Goal: Task Accomplishment & Management: Manage account settings

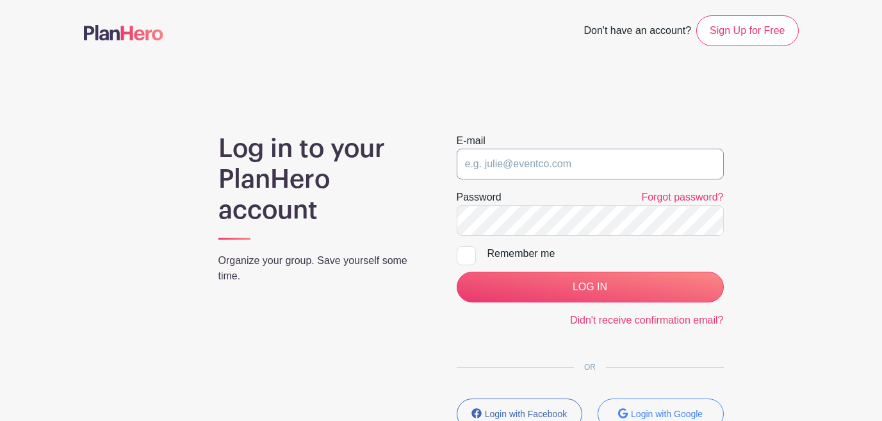
click at [542, 165] on input "email" at bounding box center [590, 164] width 267 height 31
type input "[PERSON_NAME][EMAIL_ADDRESS][DOMAIN_NAME]"
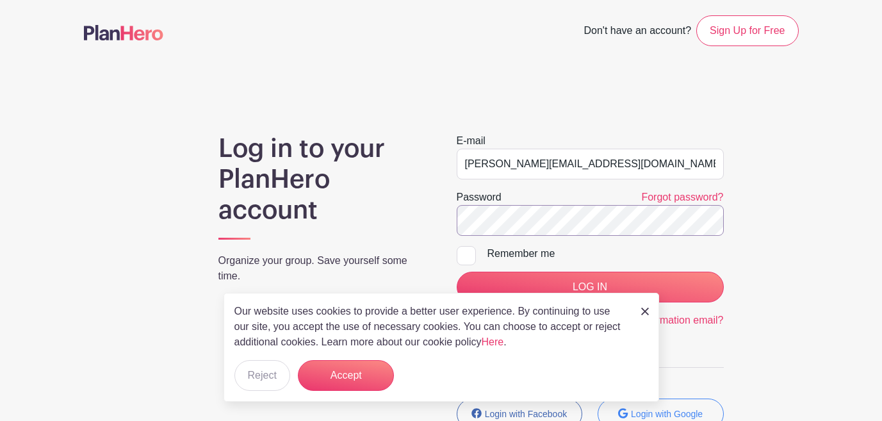
click at [457, 272] on input "LOG IN" at bounding box center [590, 287] width 267 height 31
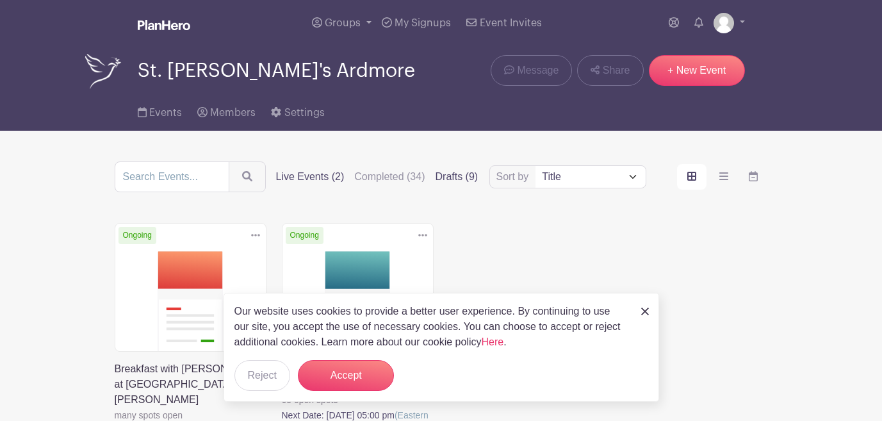
click at [438, 181] on label "Drafts (9)" at bounding box center [457, 176] width 43 height 15
click at [0, 0] on input "Drafts (9)" at bounding box center [0, 0] width 0 height 0
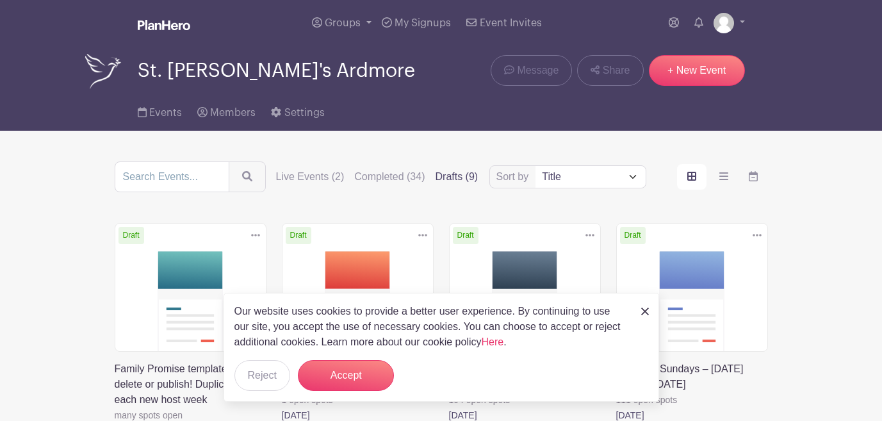
click at [643, 313] on img at bounding box center [645, 312] width 8 height 8
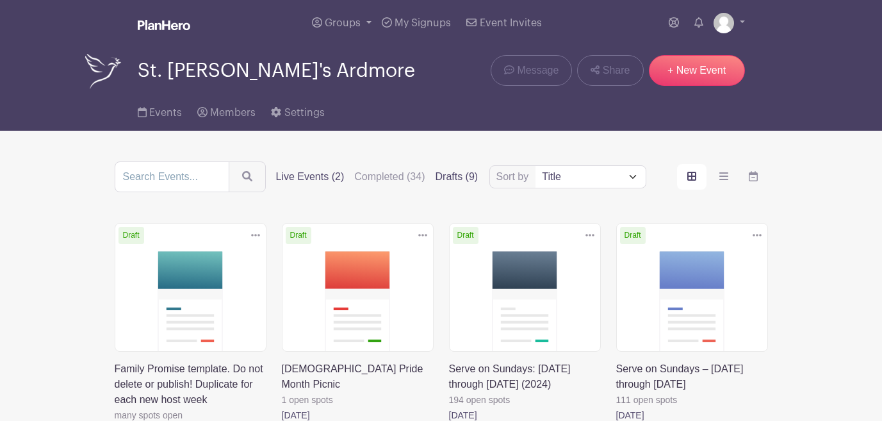
click at [304, 170] on label "Live Events (2)" at bounding box center [310, 176] width 69 height 15
click at [0, 0] on input "Live Events (2)" at bounding box center [0, 0] width 0 height 0
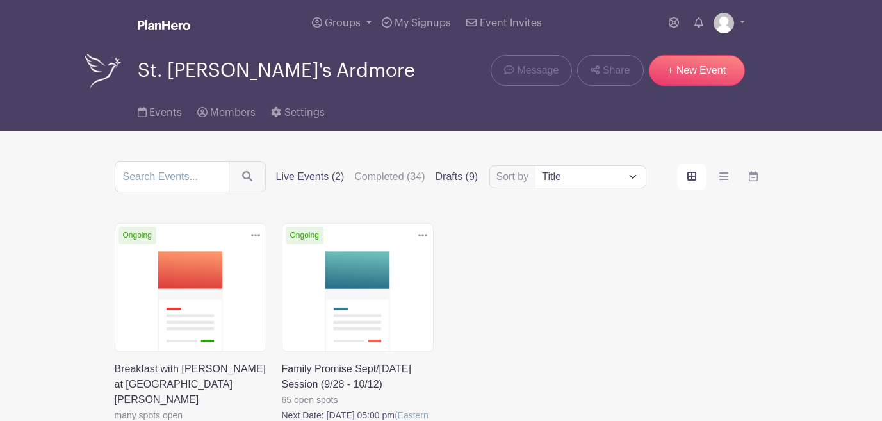
click at [442, 181] on label "Drafts (9)" at bounding box center [457, 176] width 43 height 15
click at [0, 0] on input "Drafts (9)" at bounding box center [0, 0] width 0 height 0
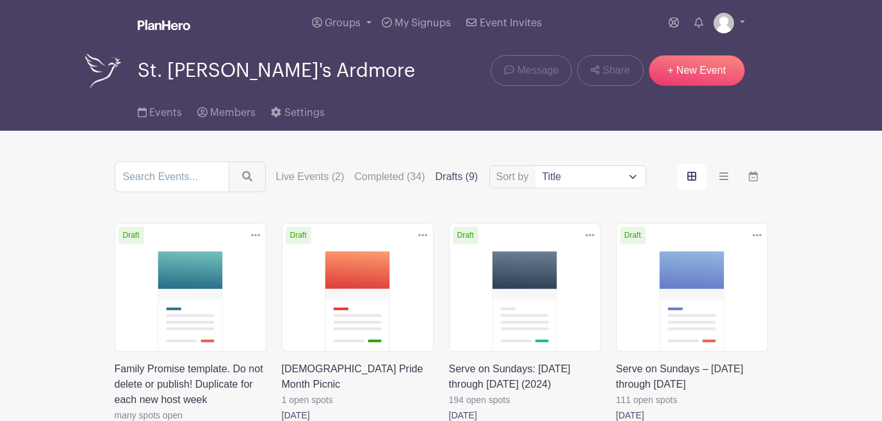
click at [441, 180] on label "Drafts (9)" at bounding box center [457, 176] width 43 height 15
click at [0, 0] on input "Drafts (9)" at bounding box center [0, 0] width 0 height 0
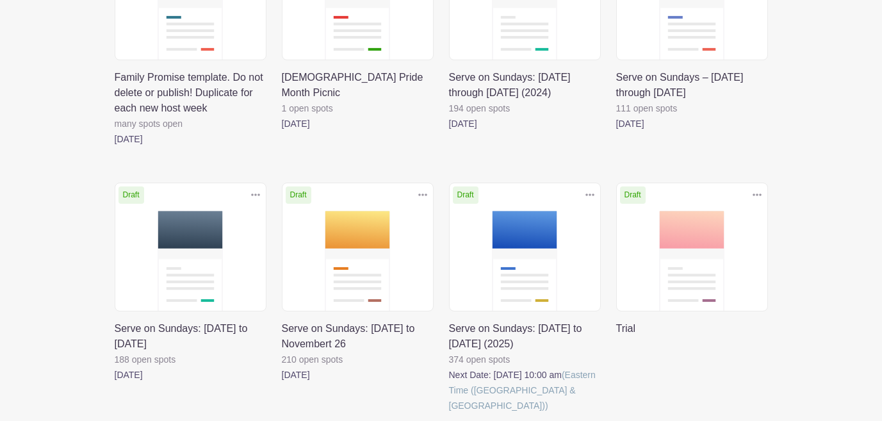
scroll to position [331, 0]
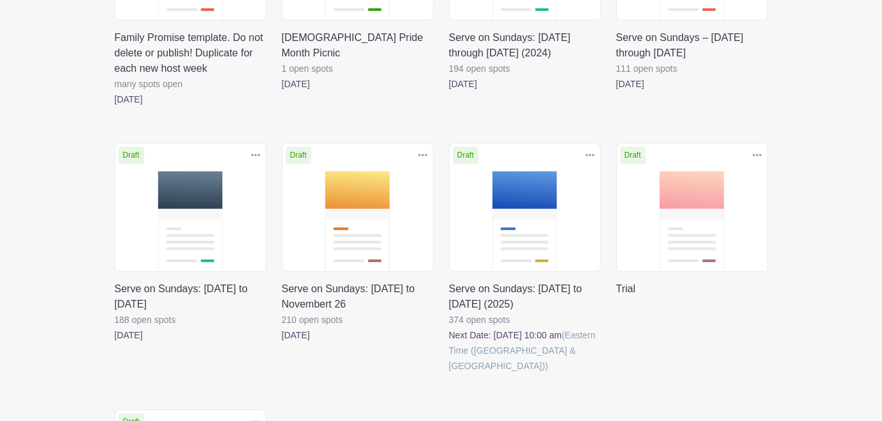
click at [449, 374] on link at bounding box center [449, 374] width 0 height 0
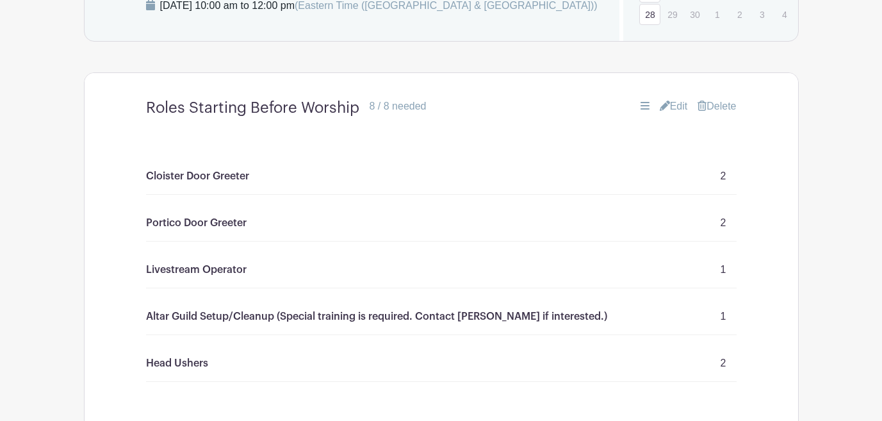
scroll to position [979, 0]
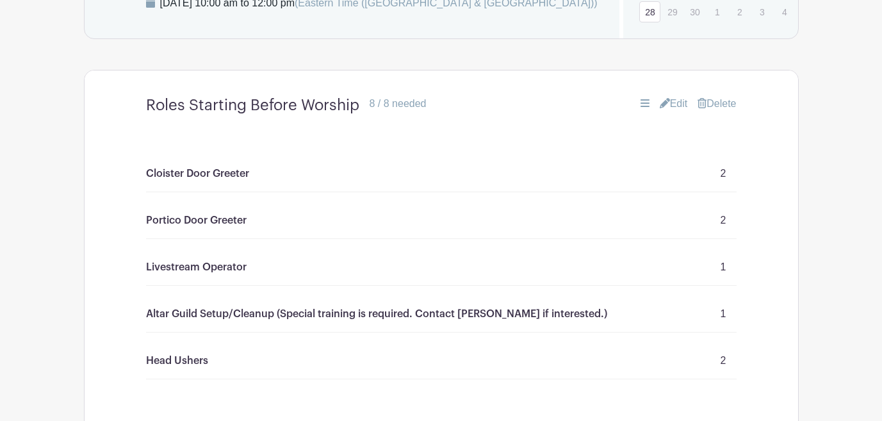
click at [666, 111] on link "Edit" at bounding box center [674, 103] width 28 height 15
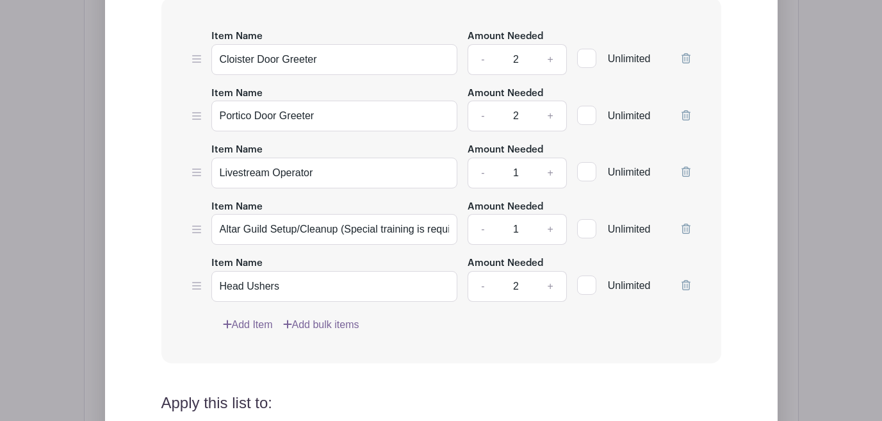
scroll to position [1322, 0]
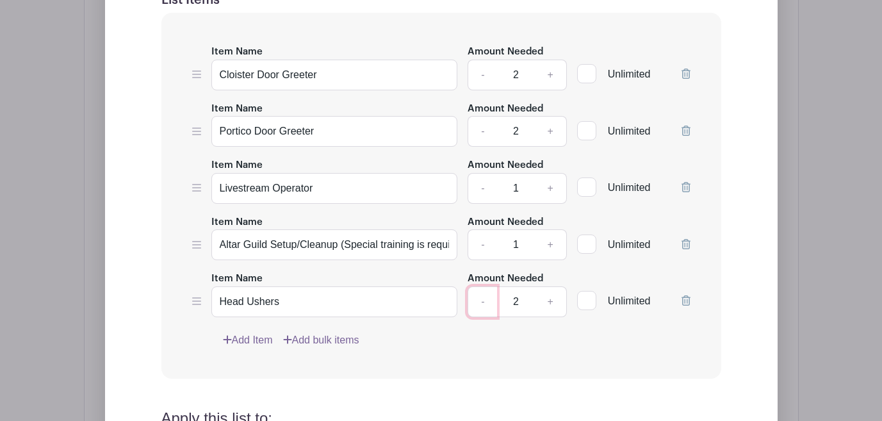
click at [479, 317] on link "-" at bounding box center [482, 301] width 29 height 31
type input "1"
click at [285, 317] on input "Head Ushers" at bounding box center [334, 301] width 247 height 31
type input "Head Usher"
click at [482, 90] on link "-" at bounding box center [482, 75] width 29 height 31
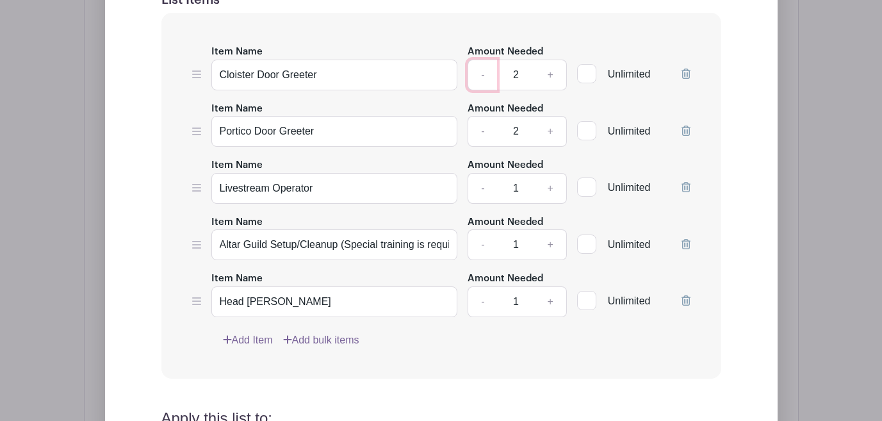
type input "1"
click at [481, 147] on link "-" at bounding box center [482, 131] width 29 height 31
type input "1"
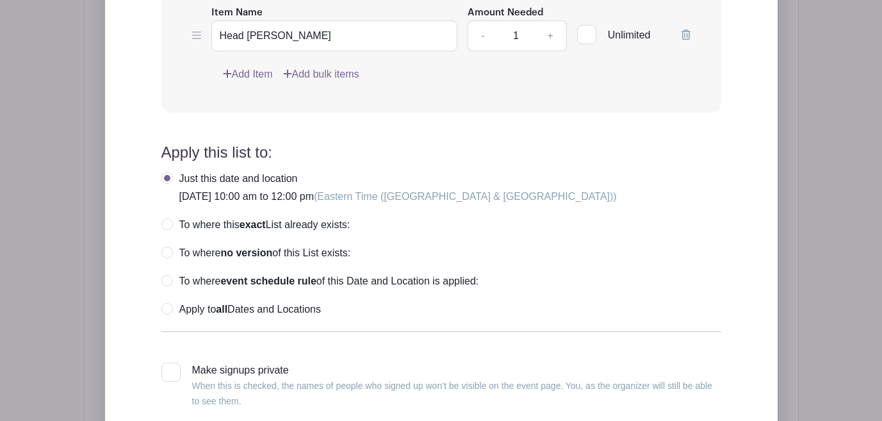
scroll to position [1589, 0]
click at [169, 315] on label "Apply to all Dates and Locations" at bounding box center [241, 308] width 160 height 13
radio input "true"
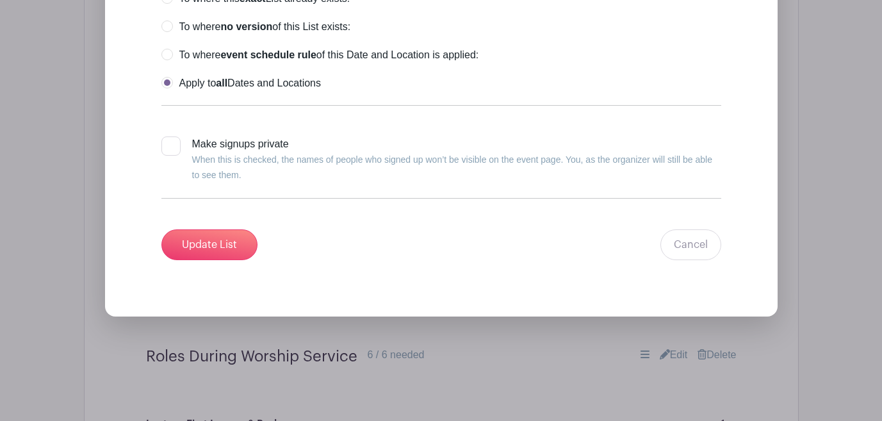
scroll to position [1821, 0]
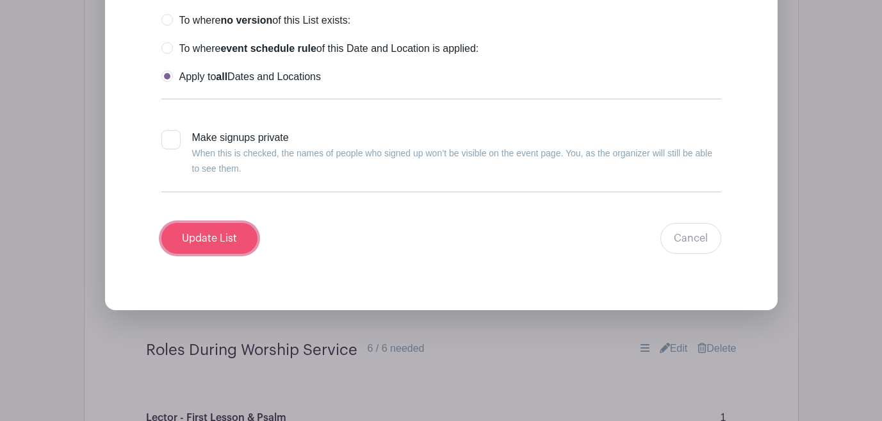
click at [227, 254] on input "Update List" at bounding box center [209, 238] width 96 height 31
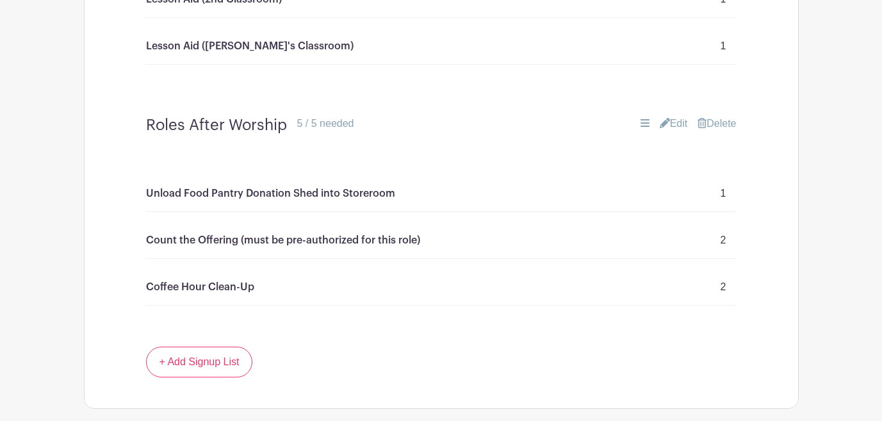
scroll to position [1841, 0]
click at [674, 131] on link "Edit" at bounding box center [674, 122] width 28 height 15
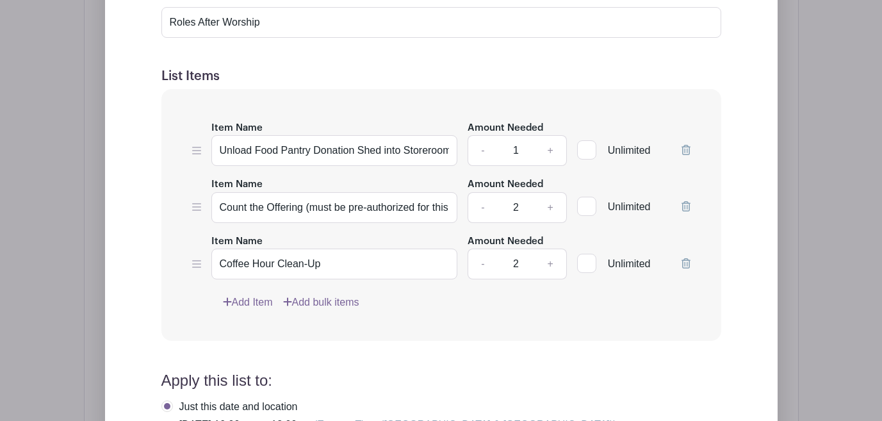
scroll to position [2226, 0]
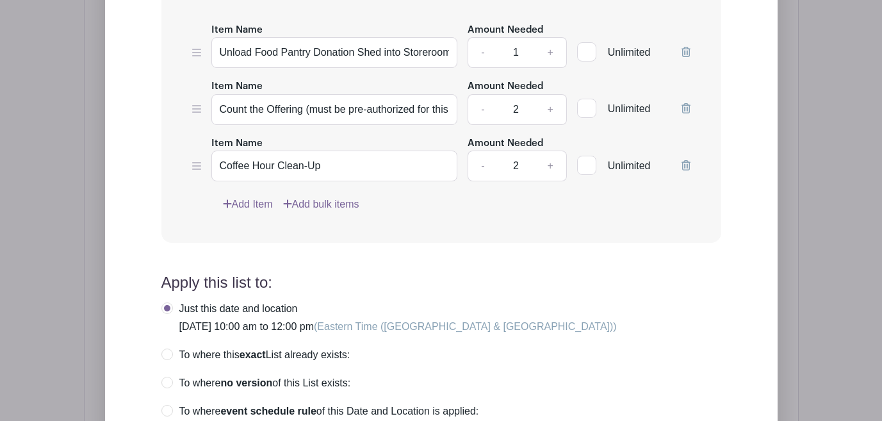
click at [683, 170] on icon at bounding box center [686, 165] width 9 height 10
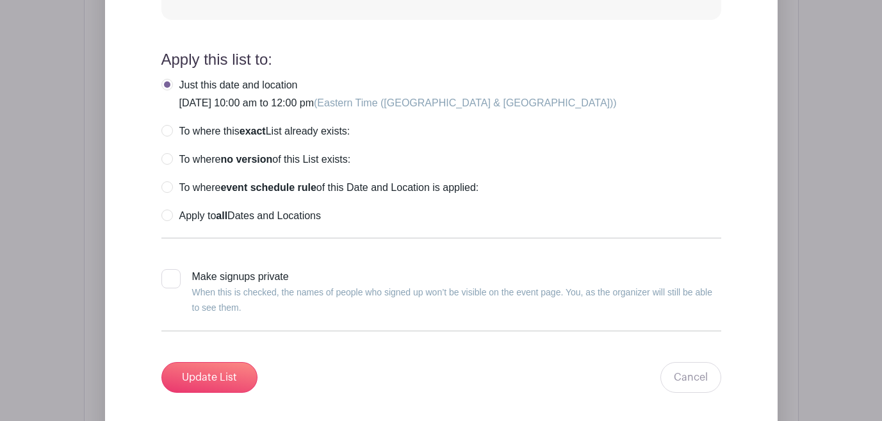
scroll to position [2393, 0]
click at [175, 222] on label "Apply to all Dates and Locations" at bounding box center [241, 215] width 160 height 13
radio input "true"
click at [193, 392] on input "Update List" at bounding box center [209, 376] width 96 height 31
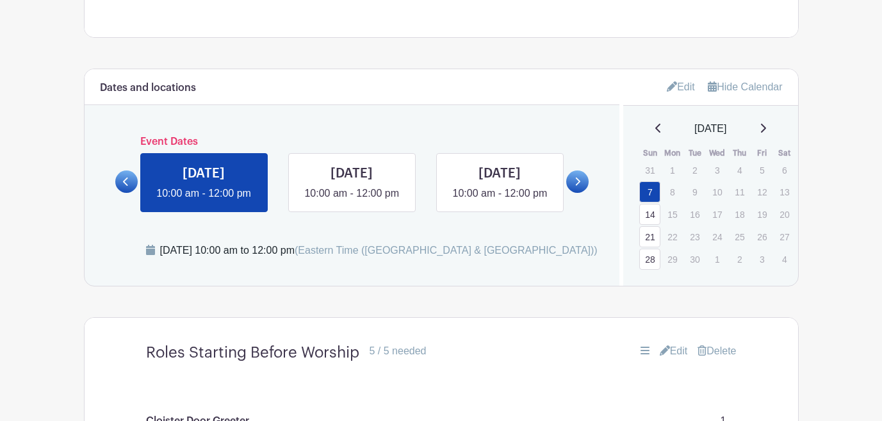
scroll to position [733, 0]
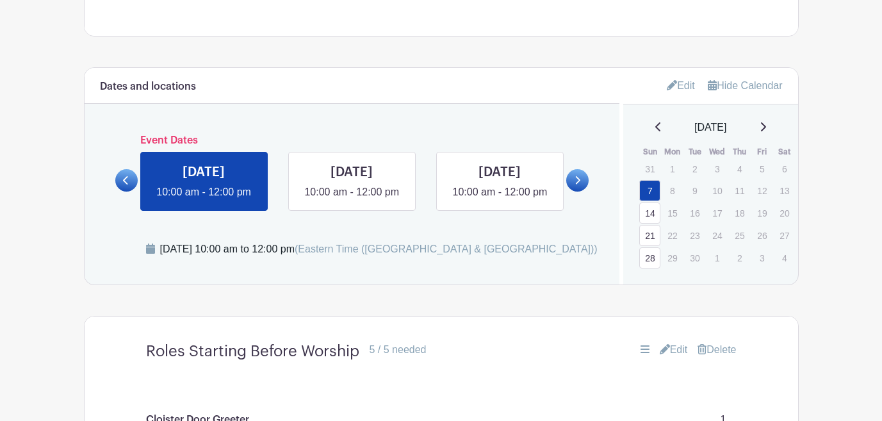
click at [677, 96] on link "Edit" at bounding box center [681, 85] width 28 height 21
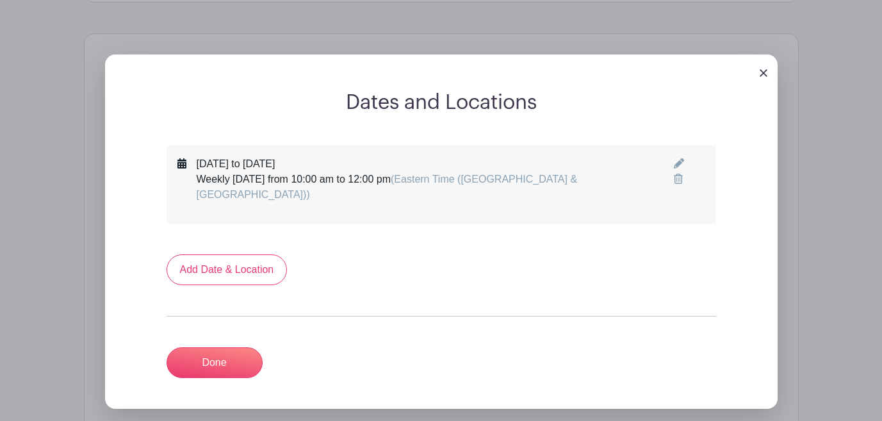
scroll to position [791, 0]
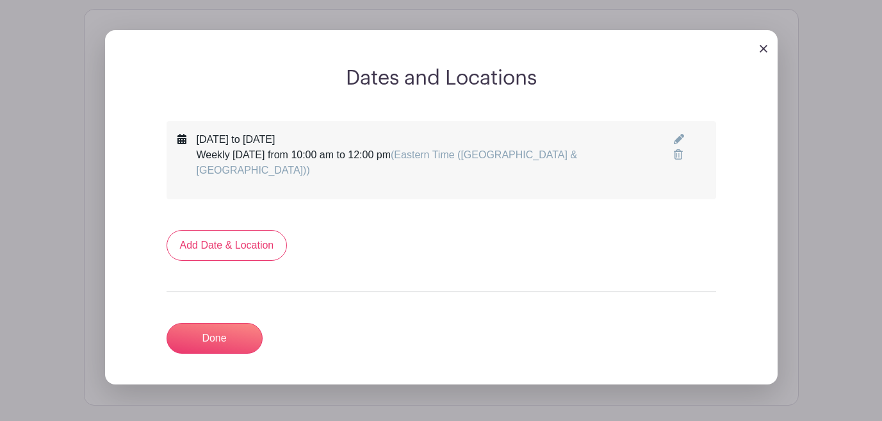
click at [677, 144] on icon at bounding box center [679, 139] width 10 height 10
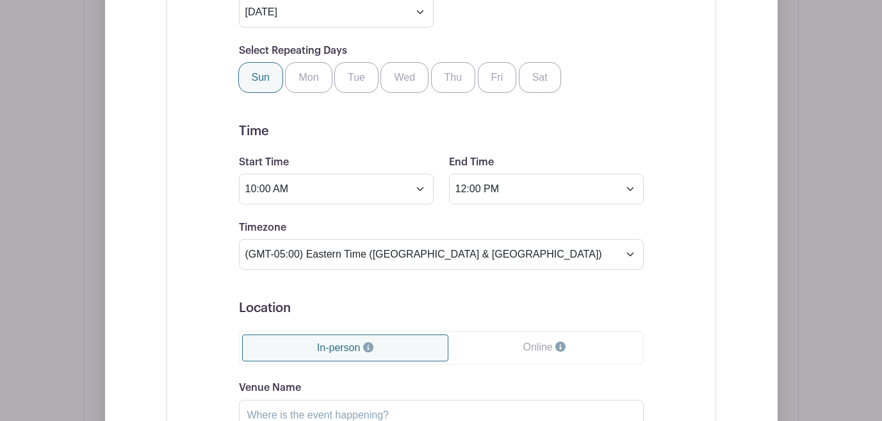
scroll to position [1062, 0]
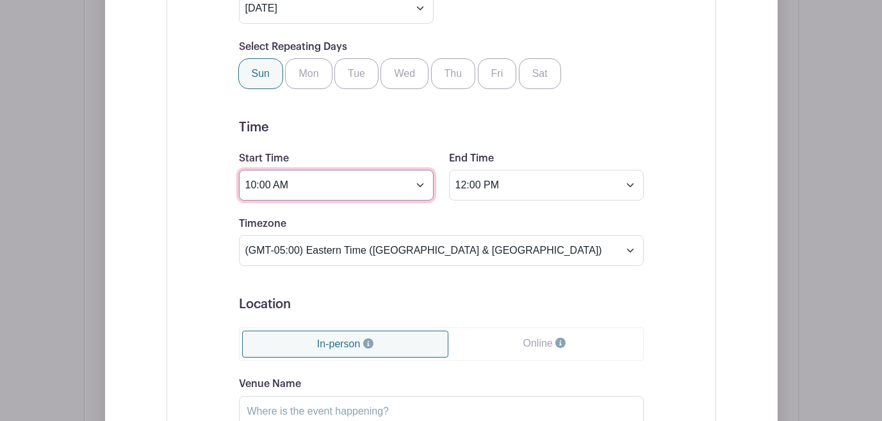
click at [416, 201] on input "10:00 AM" at bounding box center [336, 185] width 195 height 31
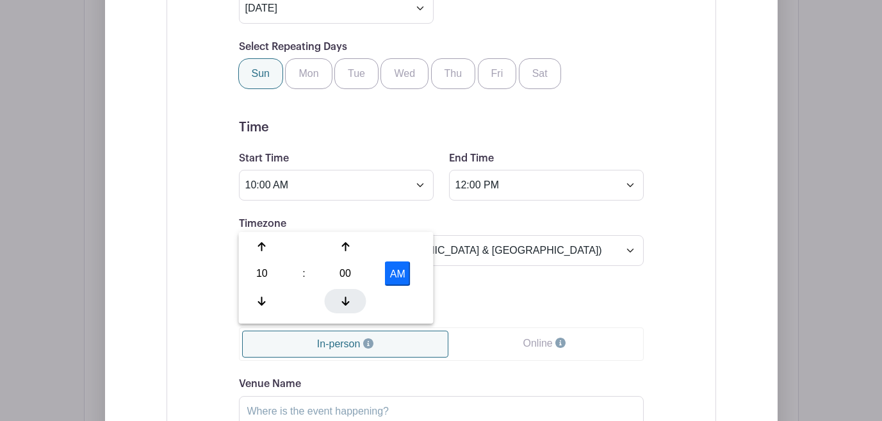
click at [343, 300] on icon at bounding box center [346, 301] width 8 height 10
type input "9:58 AM"
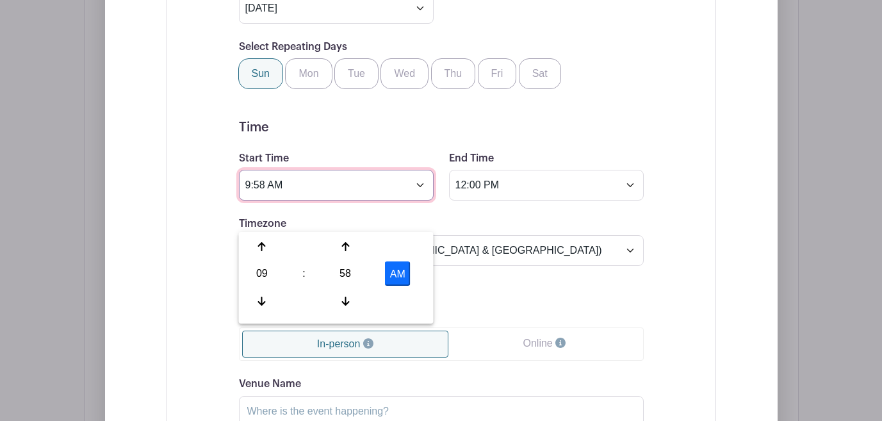
click at [287, 201] on input "9:58 AM" at bounding box center [336, 185] width 195 height 31
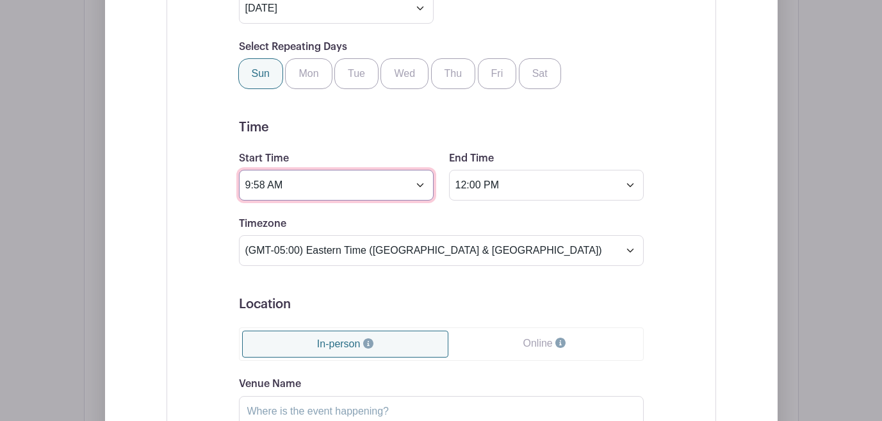
drag, startPoint x: 335, startPoint y: 217, endPoint x: 181, endPoint y: 208, distance: 154.6
click at [181, 208] on div "Event Date Start Date Sep 7 2025 Repeats Does not repeat Daily Weekly Monthly o…" at bounding box center [442, 231] width 550 height 760
type input "10:30 am"
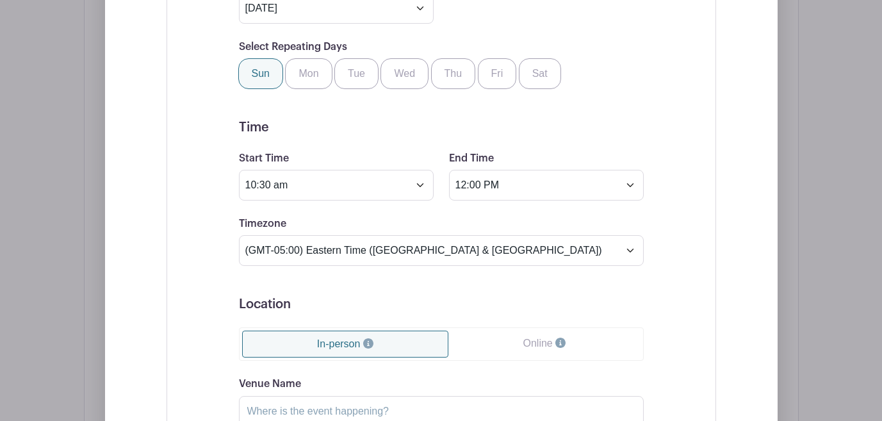
click at [557, 172] on form "Event Date Start Date Sep 7 2025 Repeats Does not repeat Daily Weekly Monthly o…" at bounding box center [441, 230] width 405 height 707
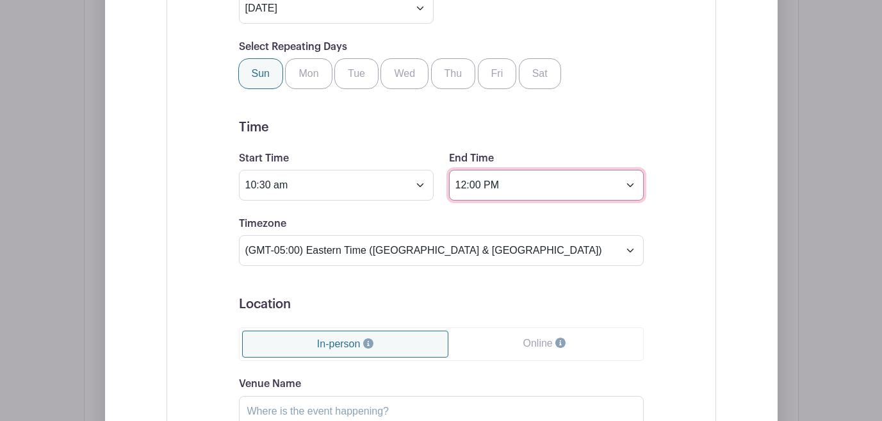
click at [534, 201] on input "12:00 PM" at bounding box center [546, 185] width 195 height 31
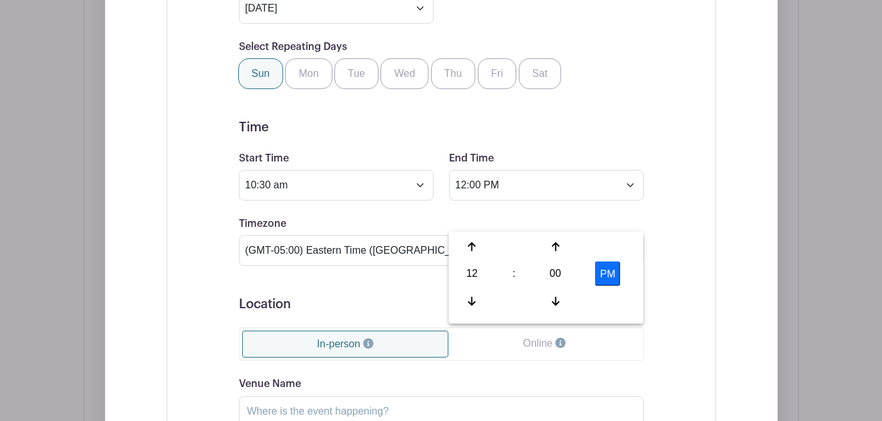
click at [528, 169] on form "Event Date Start Date Sep 7 2025 Repeats Does not repeat Daily Weekly Monthly o…" at bounding box center [441, 230] width 405 height 707
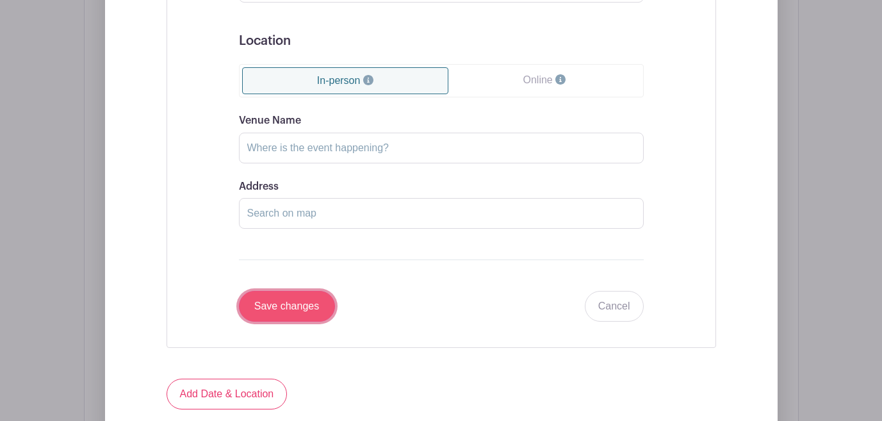
click at [292, 322] on input "Save changes" at bounding box center [287, 306] width 96 height 31
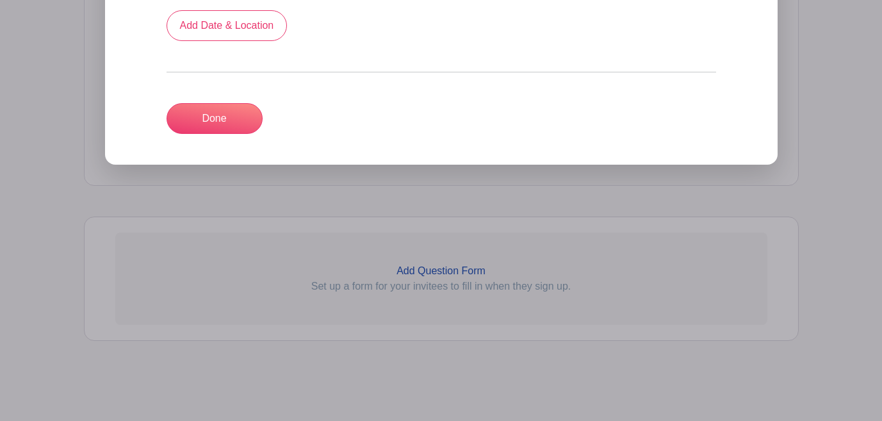
scroll to position [1027, 0]
click at [221, 113] on link "Done" at bounding box center [215, 118] width 96 height 31
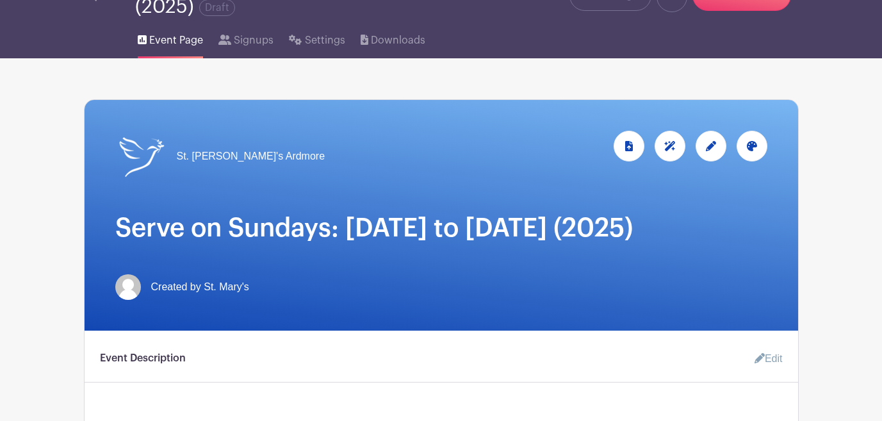
scroll to position [0, 0]
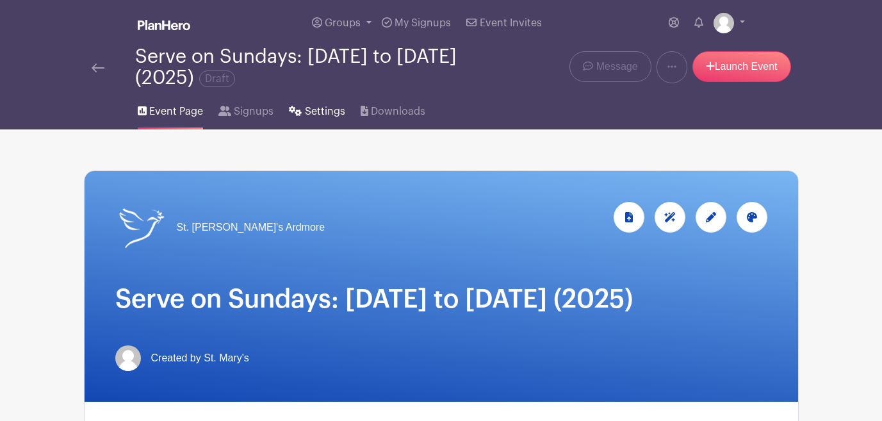
click at [309, 111] on span "Settings" at bounding box center [325, 111] width 40 height 15
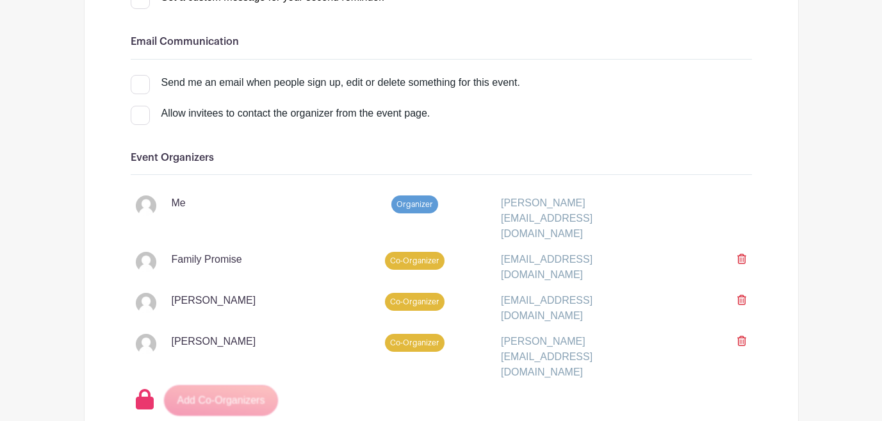
scroll to position [798, 0]
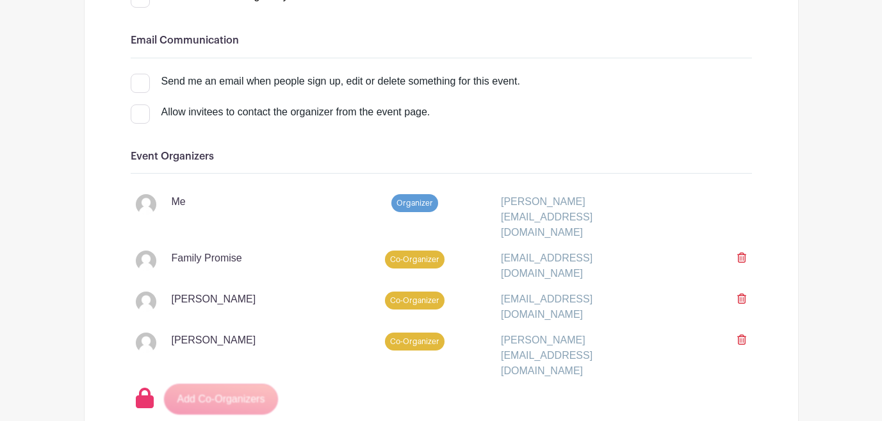
click at [741, 252] on icon at bounding box center [741, 257] width 9 height 10
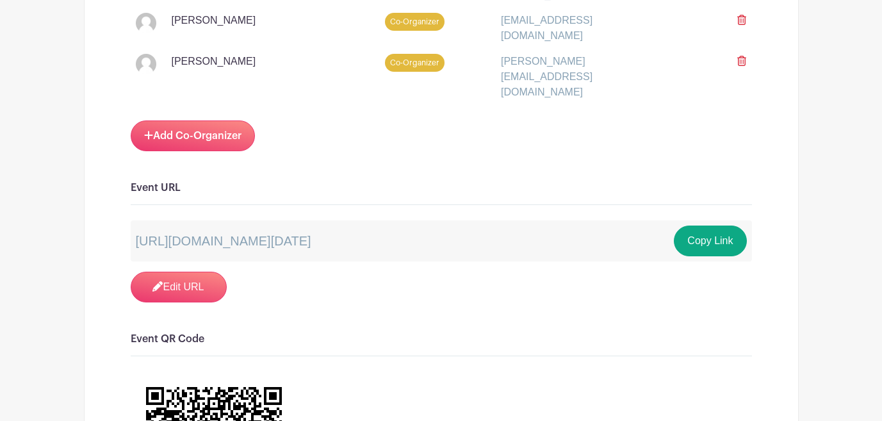
scroll to position [1037, 0]
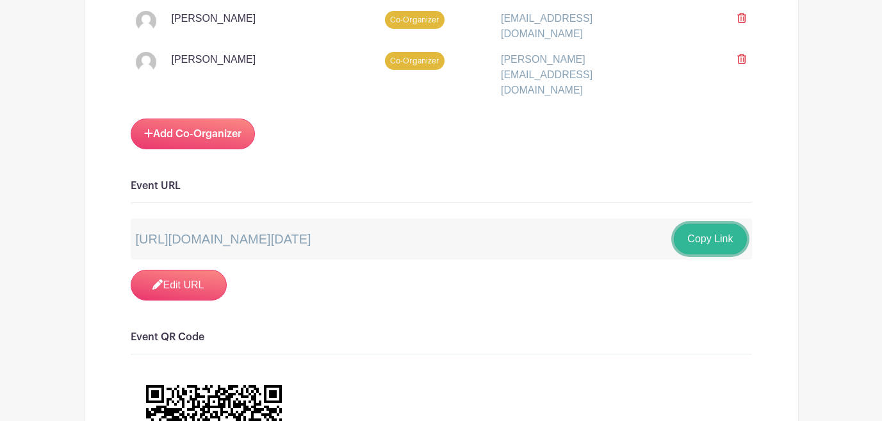
click at [711, 224] on button "Copy Link" at bounding box center [710, 239] width 72 height 31
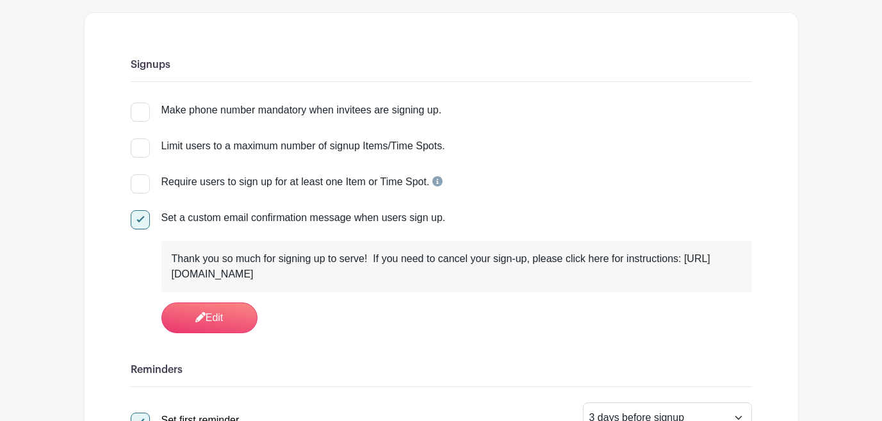
scroll to position [0, 0]
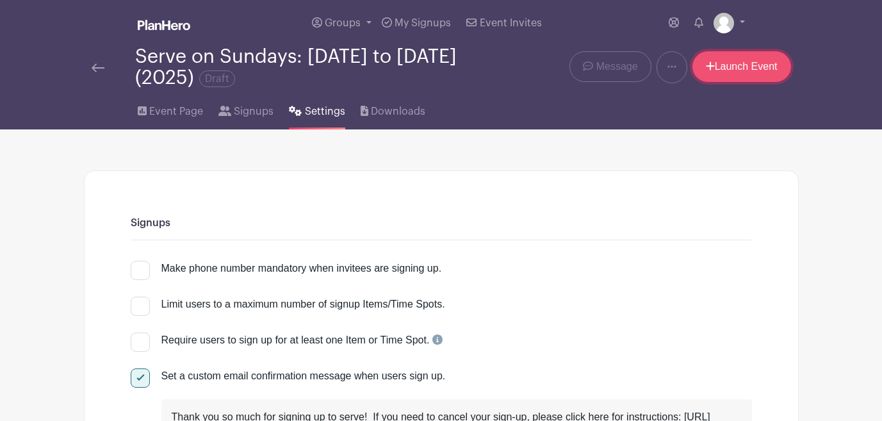
click at [734, 68] on link "Launch Event" at bounding box center [742, 66] width 99 height 31
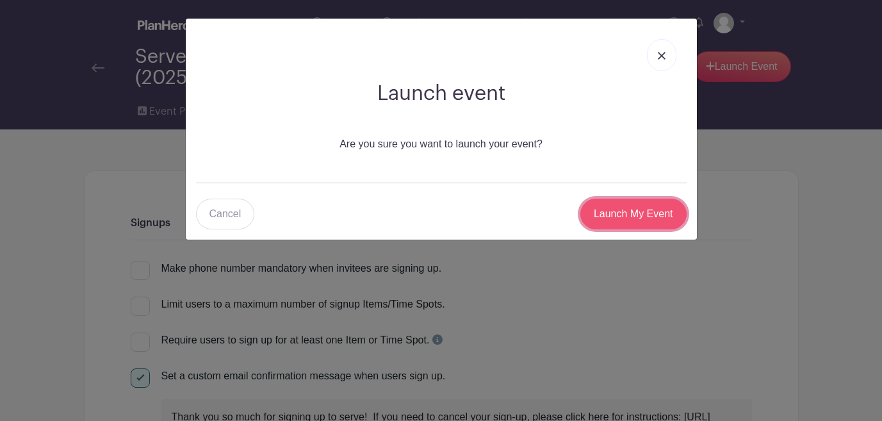
click at [636, 213] on input "Launch My Event" at bounding box center [633, 214] width 106 height 31
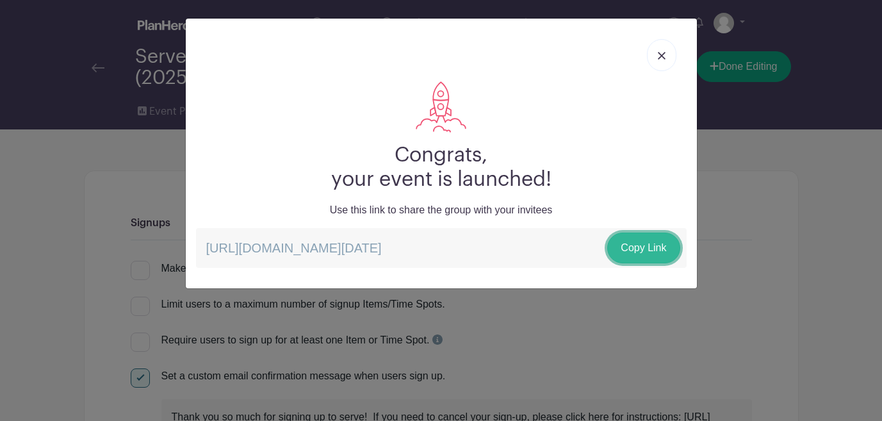
click at [636, 246] on link "Copy Link" at bounding box center [643, 248] width 72 height 31
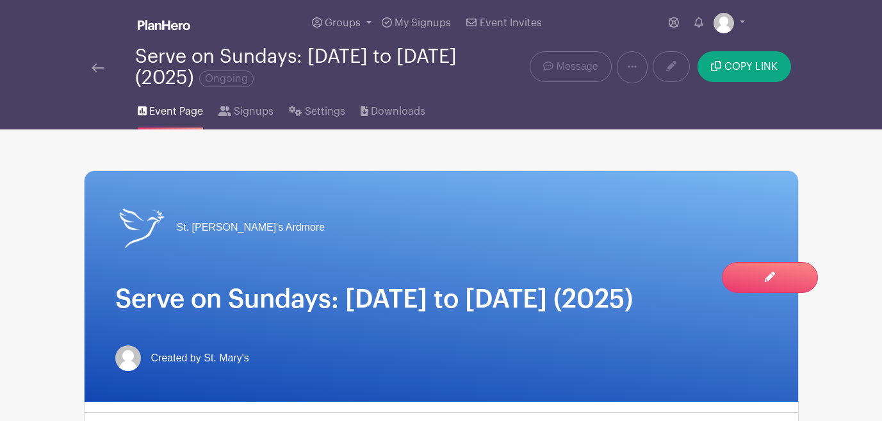
click at [92, 60] on link at bounding box center [98, 67] width 13 height 15
